Goal: Task Accomplishment & Management: Use online tool/utility

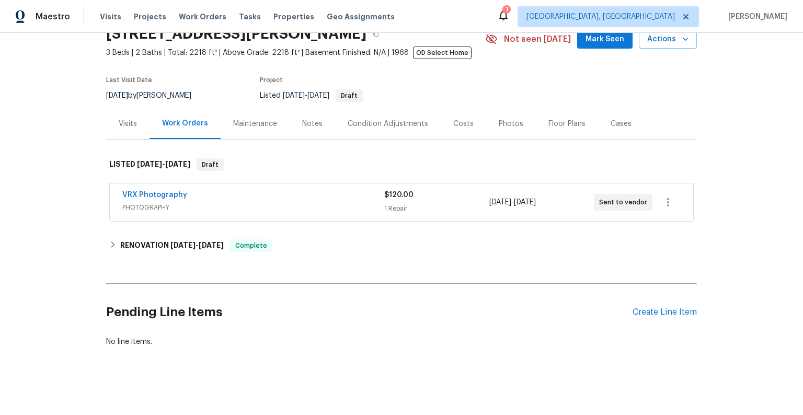
scroll to position [59, 0]
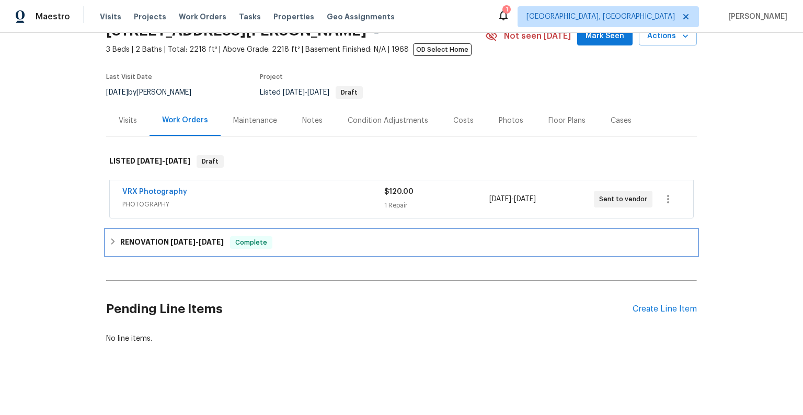
click at [142, 236] on h6 "RENOVATION [DATE] - [DATE]" at bounding box center [171, 242] width 103 height 13
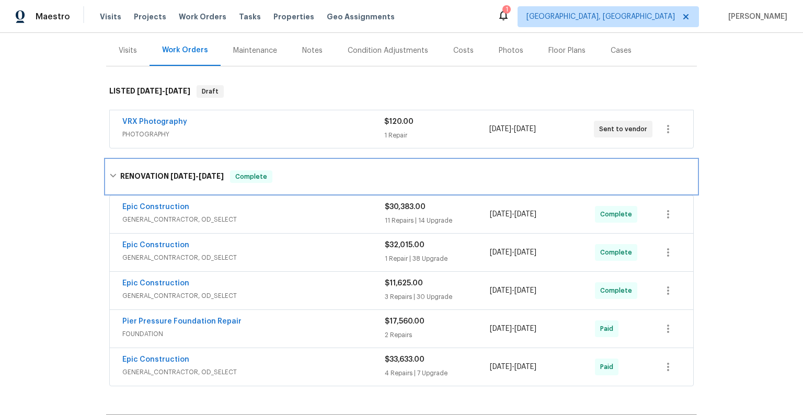
scroll to position [148, 0]
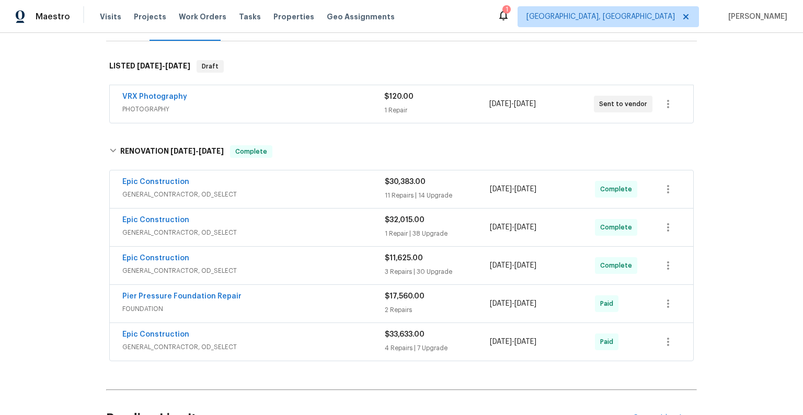
click at [320, 190] on span "GENERAL_CONTRACTOR, OD_SELECT" at bounding box center [253, 194] width 262 height 10
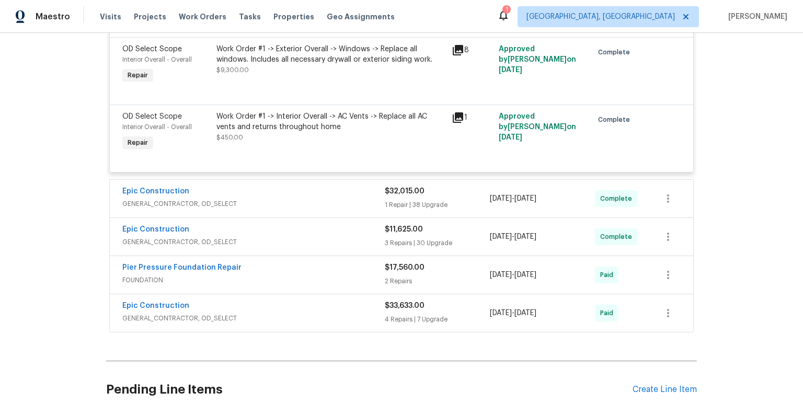
scroll to position [1928, 0]
click at [286, 198] on div "Epic Construction" at bounding box center [253, 192] width 262 height 13
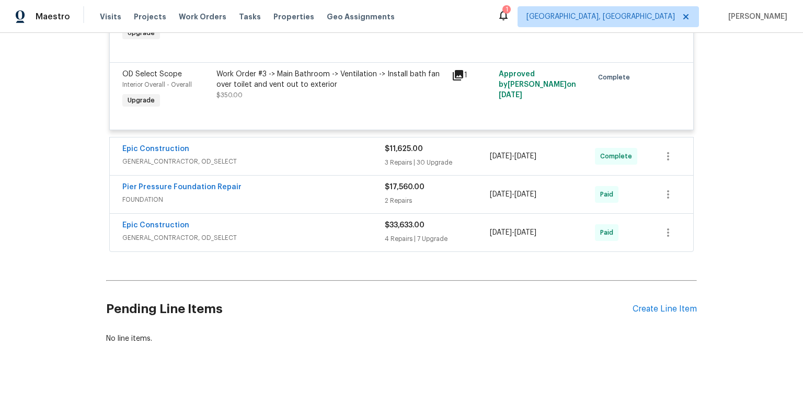
scroll to position [4741, 0]
click at [323, 156] on span "GENERAL_CONTRACTOR, OD_SELECT" at bounding box center [253, 161] width 262 height 10
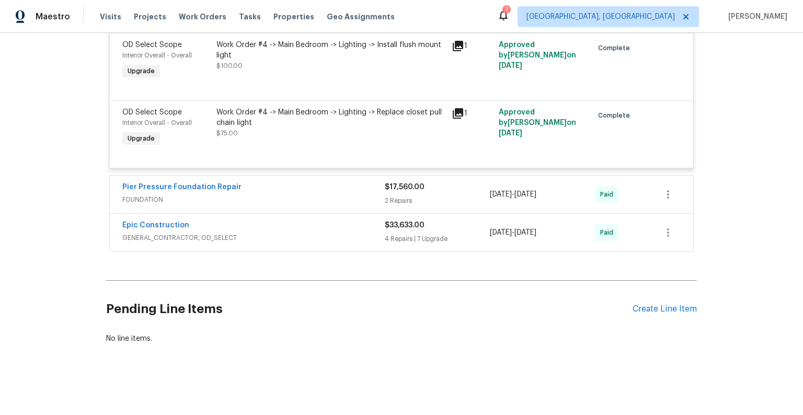
scroll to position [7014, 0]
click at [324, 186] on div "Pier Pressure Foundation Repair" at bounding box center [253, 188] width 262 height 13
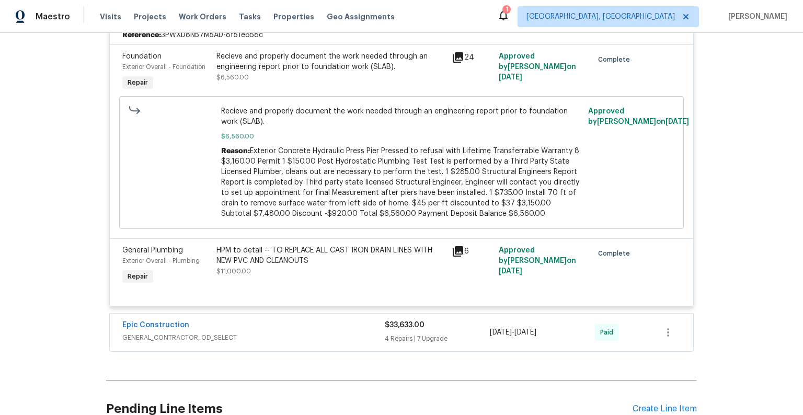
scroll to position [7303, 0]
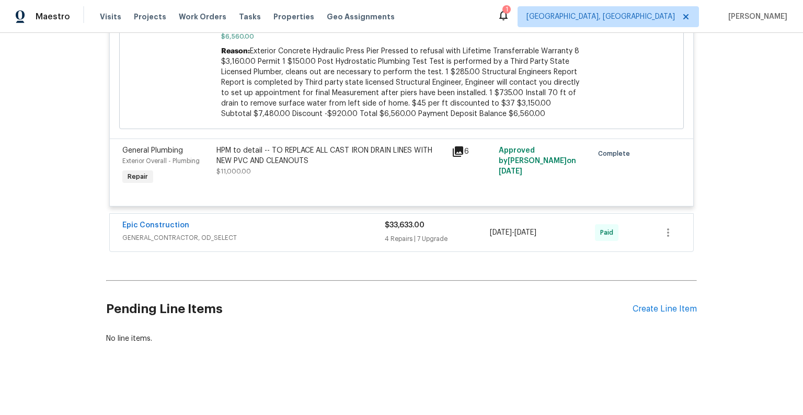
click at [324, 221] on div "Epic Construction" at bounding box center [253, 226] width 262 height 13
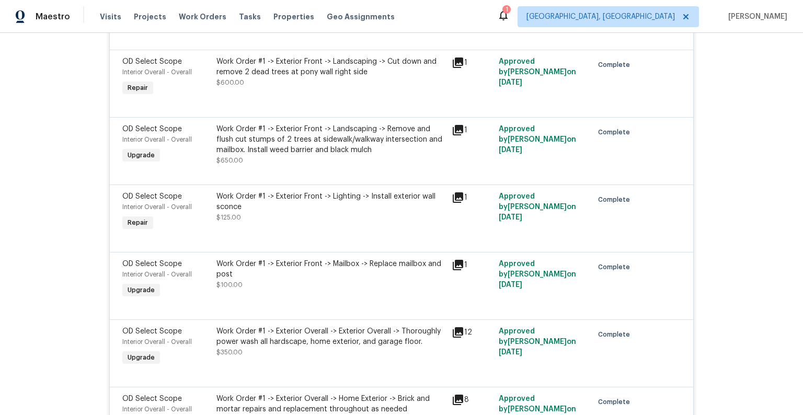
scroll to position [0, 0]
